Goal: Task Accomplishment & Management: Use online tool/utility

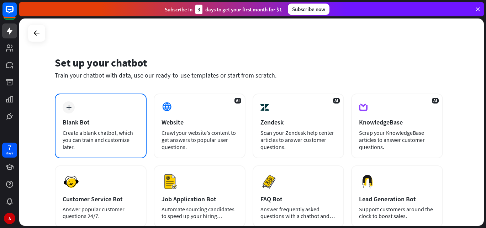
click at [91, 120] on div "Blank Bot" at bounding box center [101, 122] width 76 height 8
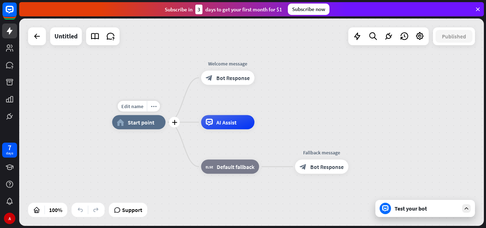
click at [155, 127] on div "home_2 Start point" at bounding box center [138, 122] width 53 height 14
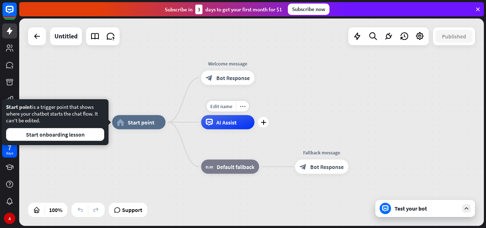
click at [235, 129] on div "AI Assist" at bounding box center [227, 122] width 53 height 14
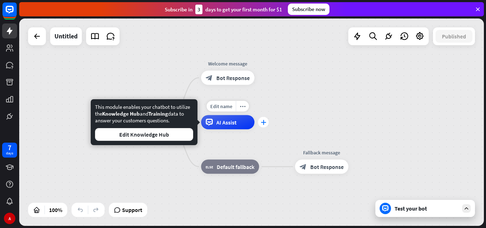
click at [265, 126] on div "plus" at bounding box center [263, 122] width 11 height 11
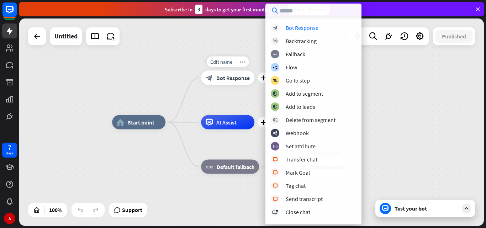
click at [212, 79] on div "block_bot_response Bot Response" at bounding box center [227, 78] width 53 height 14
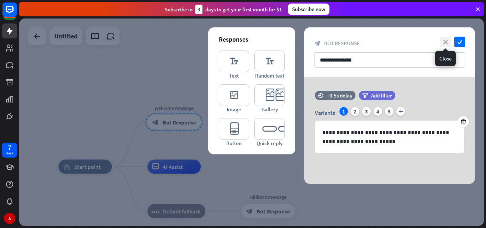
click at [445, 41] on icon "close" at bounding box center [445, 42] width 11 height 11
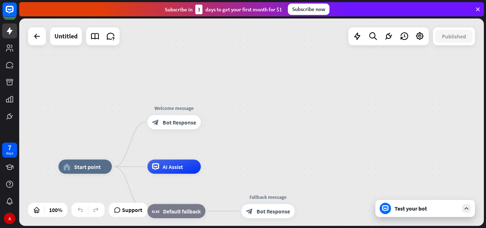
click at [416, 210] on div "Test your bot" at bounding box center [426, 208] width 64 height 7
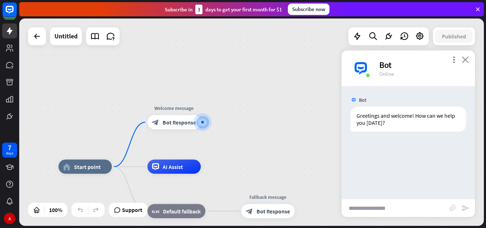
click at [463, 60] on icon "close" at bounding box center [464, 59] width 7 height 7
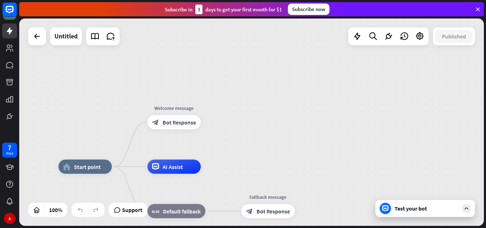
drag, startPoint x: 329, startPoint y: 84, endPoint x: 321, endPoint y: 86, distance: 8.4
click at [329, 84] on div "home_2 Start point Welcome message block_bot_response Bot Response AI Assist bl…" at bounding box center [251, 121] width 464 height 207
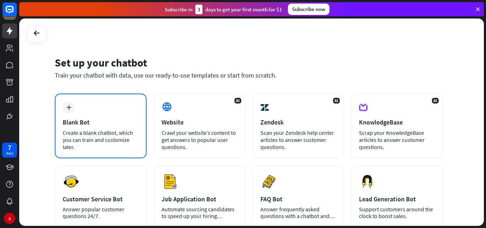
click at [122, 119] on div "Blank Bot" at bounding box center [101, 122] width 76 height 8
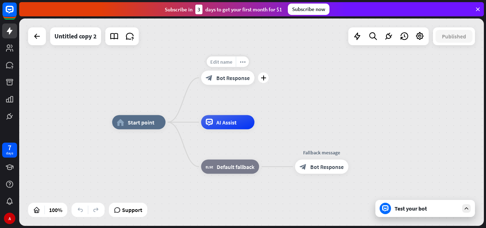
click at [224, 62] on span "Edit name" at bounding box center [221, 62] width 22 height 6
click at [278, 56] on div "**********" at bounding box center [251, 121] width 464 height 207
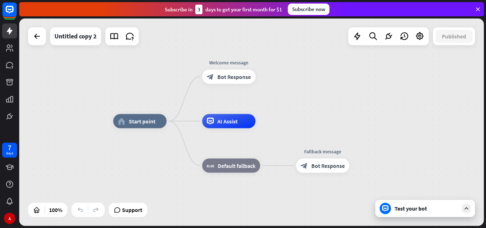
click at [415, 208] on div "Test your bot" at bounding box center [426, 208] width 64 height 7
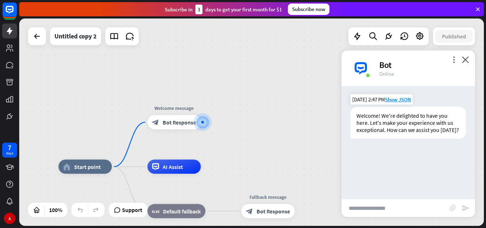
click at [359, 114] on div "Welcome! We're delighted to have you here. Let's make your experience with us e…" at bounding box center [408, 123] width 116 height 32
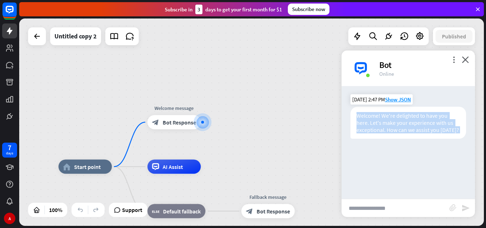
click at [359, 114] on div "Welcome! We're delighted to have you here. Let's make your experience with us e…" at bounding box center [408, 123] width 116 height 32
copy div "Welcome! We're delighted to have you here. Let's make your experience with us e…"
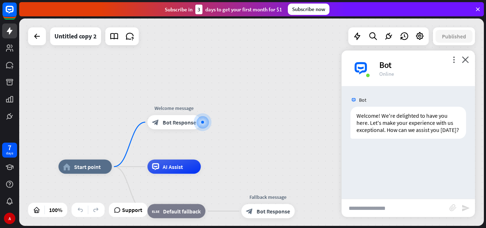
click at [381, 208] on input "text" at bounding box center [395, 208] width 108 height 18
type input "**********"
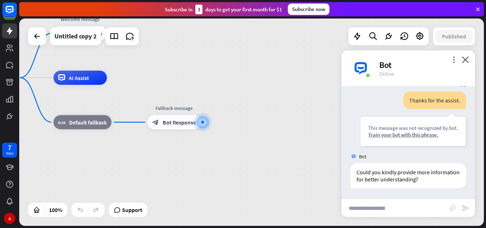
scroll to position [71, 0]
type input "***"
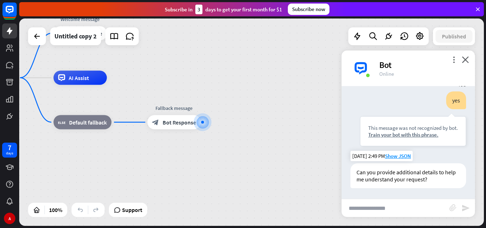
click at [385, 174] on div "Can you provide additional details to help me understand your request?" at bounding box center [408, 175] width 116 height 25
copy div "Can you provide additional details to help me understand your request?"
click at [385, 206] on input "text" at bounding box center [395, 208] width 108 height 18
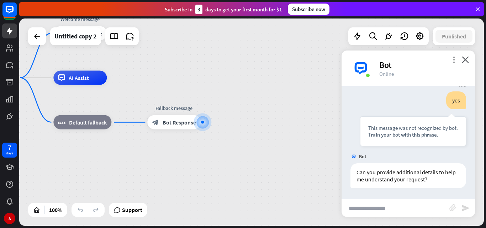
click at [452, 61] on icon "more_vert" at bounding box center [453, 59] width 7 height 7
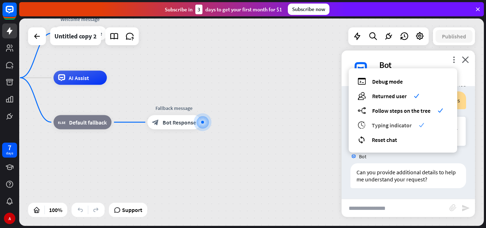
click at [400, 127] on span "Typing indicator" at bounding box center [392, 125] width 40 height 7
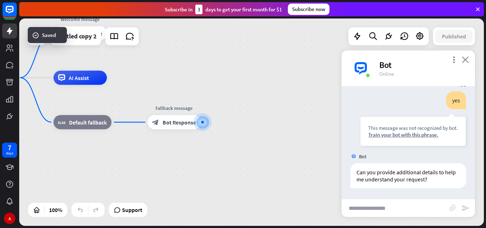
click at [463, 59] on icon "close" at bounding box center [464, 59] width 7 height 7
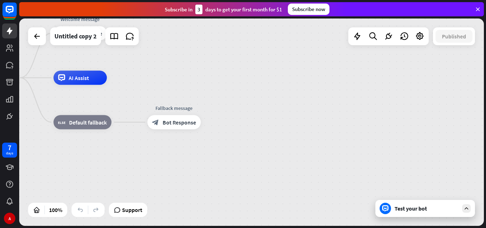
click at [406, 211] on div "Test your bot" at bounding box center [426, 208] width 64 height 7
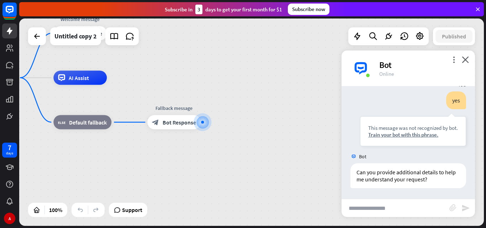
click at [388, 208] on input "text" at bounding box center [395, 208] width 108 height 18
type input "******"
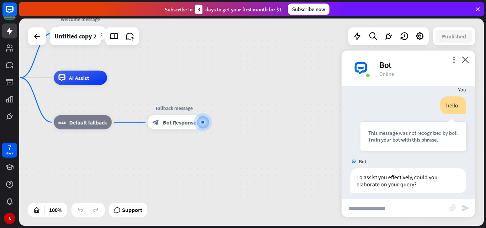
scroll to position [299, 0]
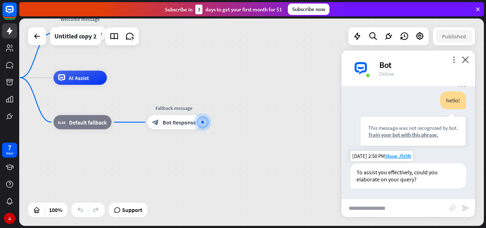
click at [384, 180] on div "To assist you effectively, could you elaborate on your query?" at bounding box center [408, 175] width 116 height 25
copy div "To assist you effectively, could you elaborate on your query?"
click at [390, 209] on input "text" at bounding box center [395, 208] width 108 height 18
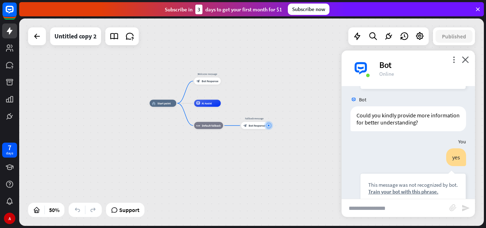
scroll to position [0, 0]
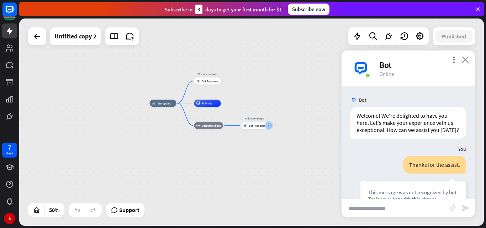
click at [466, 61] on icon "close" at bounding box center [464, 59] width 7 height 7
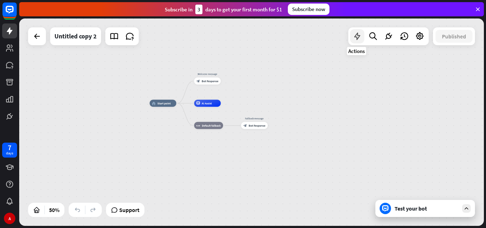
click at [358, 34] on icon at bounding box center [356, 36] width 9 height 9
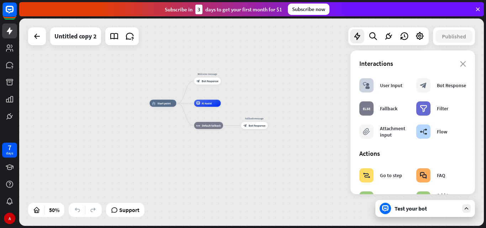
click at [134, 217] on div "home_2 Start point Welcome message block_bot_response Bot Response AI Assist bl…" at bounding box center [251, 121] width 464 height 207
click at [128, 209] on span "Support" at bounding box center [129, 209] width 20 height 11
click at [401, 212] on div "Test your bot" at bounding box center [425, 208] width 100 height 17
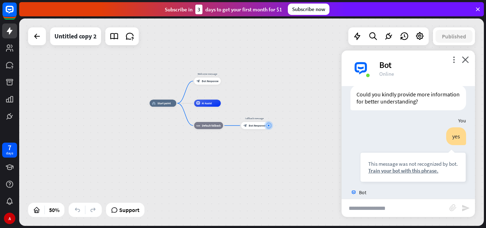
scroll to position [299, 0]
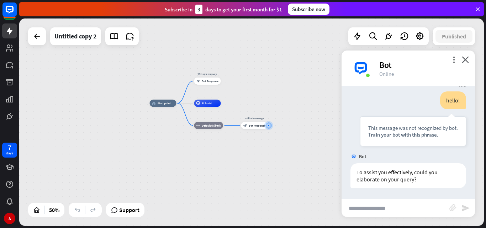
click at [381, 208] on input "text" at bounding box center [395, 208] width 108 height 18
click at [451, 62] on icon "more_vert" at bounding box center [453, 59] width 7 height 7
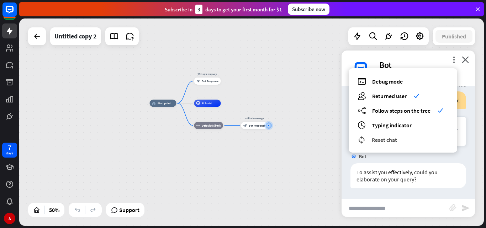
click at [397, 142] on div "reset_chat Reset chat" at bounding box center [402, 139] width 91 height 8
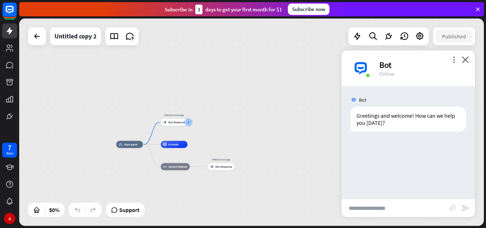
click at [377, 206] on input "text" at bounding box center [395, 208] width 108 height 18
type input "*"
type input "**********"
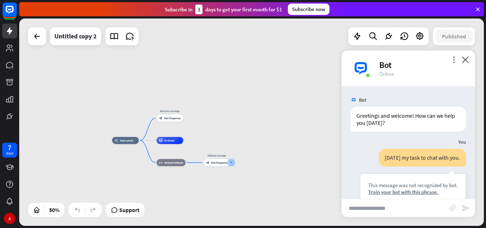
scroll to position [64, 0]
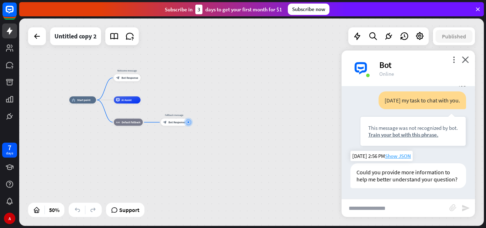
click at [400, 153] on span "Show JSON" at bounding box center [398, 156] width 26 height 7
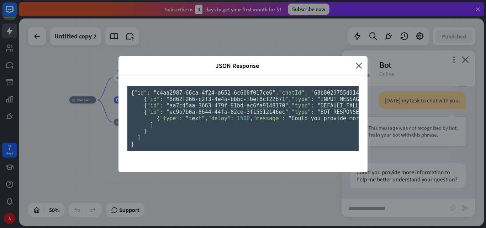
scroll to position [0, 0]
click at [358, 62] on icon "close" at bounding box center [359, 66] width 6 height 8
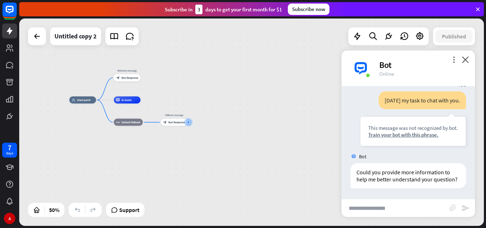
click at [372, 210] on input "text" at bounding box center [395, 208] width 108 height 18
type input "**********"
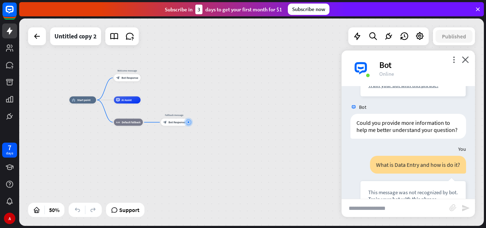
scroll to position [178, 0]
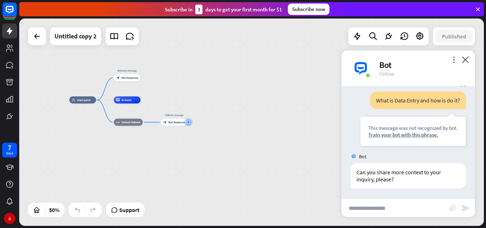
click at [390, 203] on input "text" at bounding box center [395, 208] width 108 height 18
